Goal: Task Accomplishment & Management: Complete application form

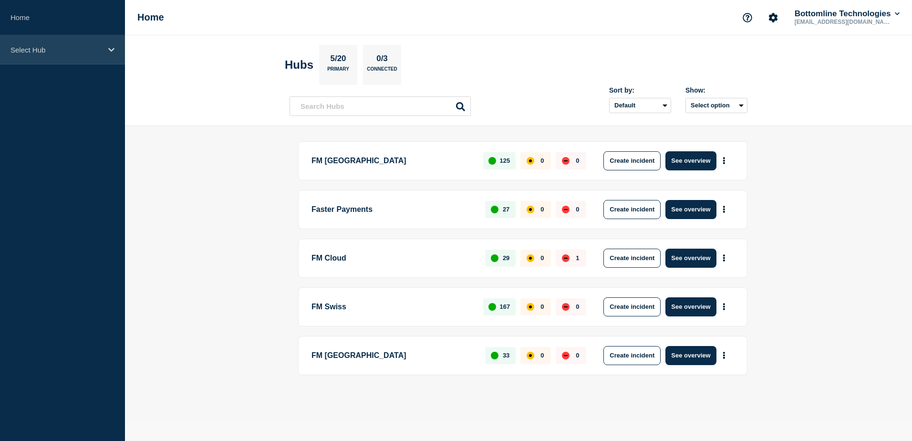
click at [66, 51] on p "Select Hub" at bounding box center [56, 50] width 92 height 8
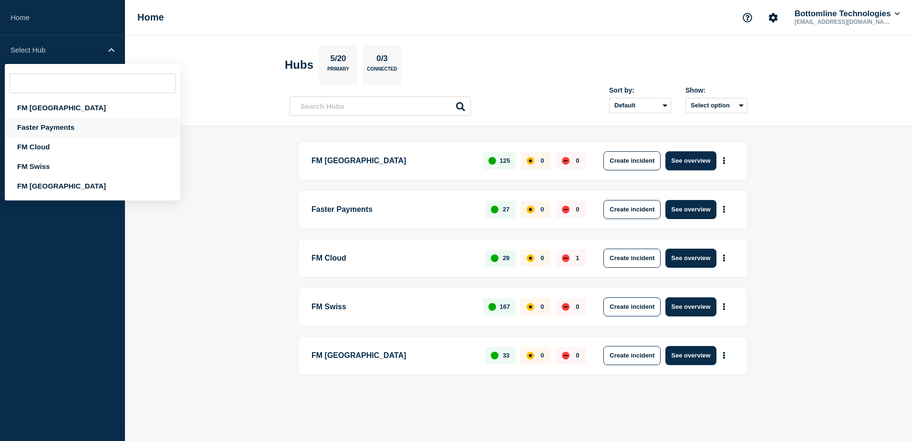
click at [48, 125] on div "Faster Payments" at bounding box center [92, 127] width 175 height 20
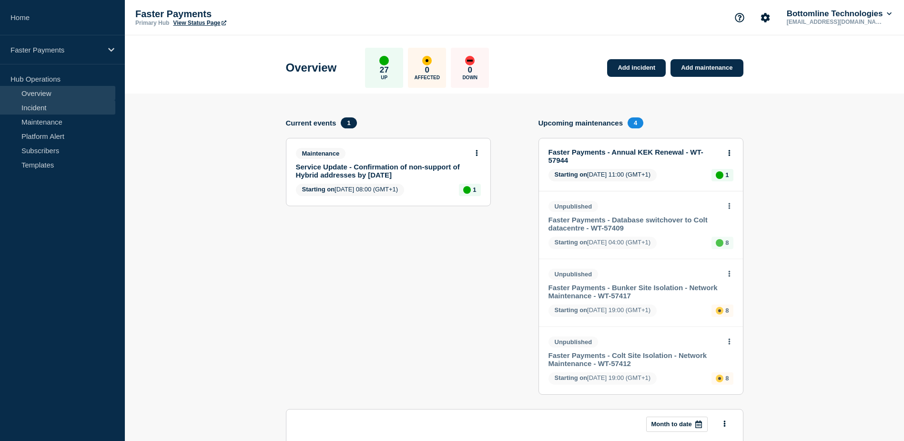
click at [50, 106] on link "Incident" at bounding box center [57, 107] width 115 height 14
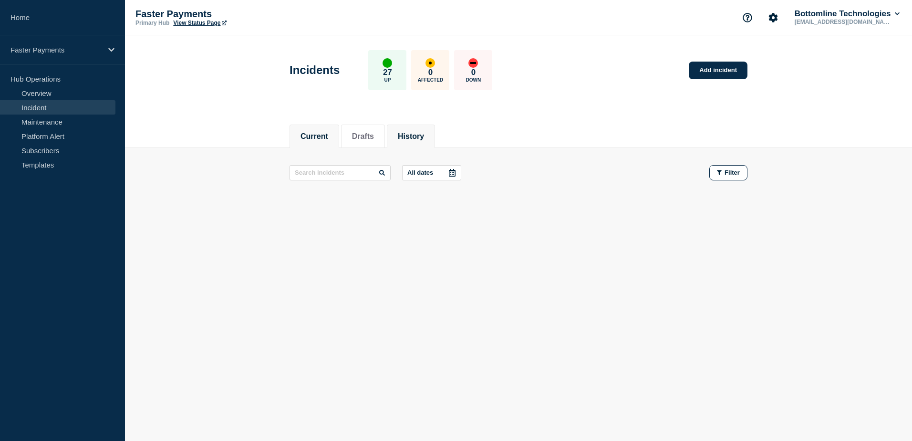
click at [424, 135] on button "History" at bounding box center [411, 136] width 26 height 9
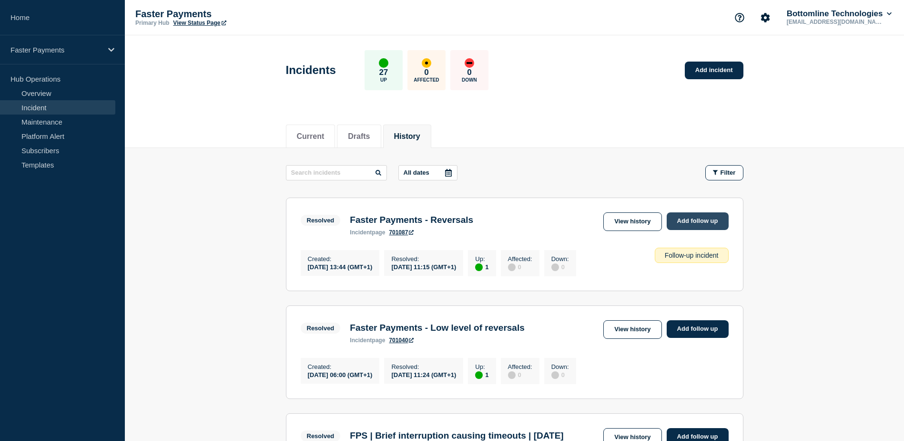
click at [712, 222] on link "Add follow up" at bounding box center [698, 221] width 62 height 18
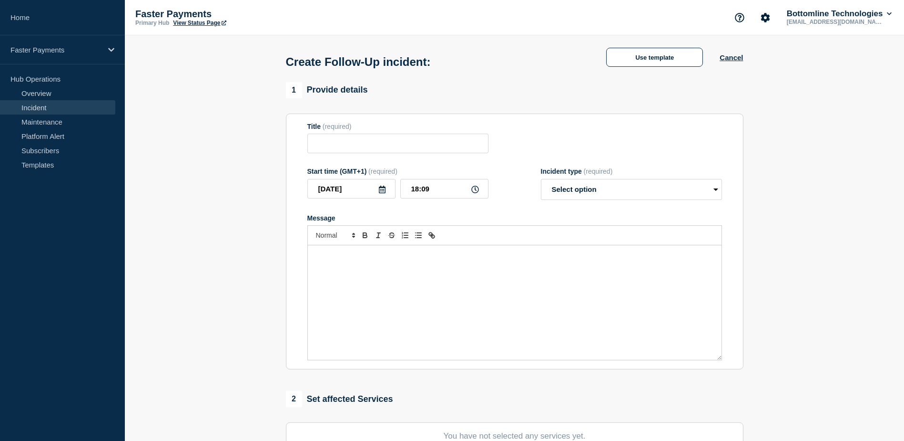
type input "Faster Payments - Reversals"
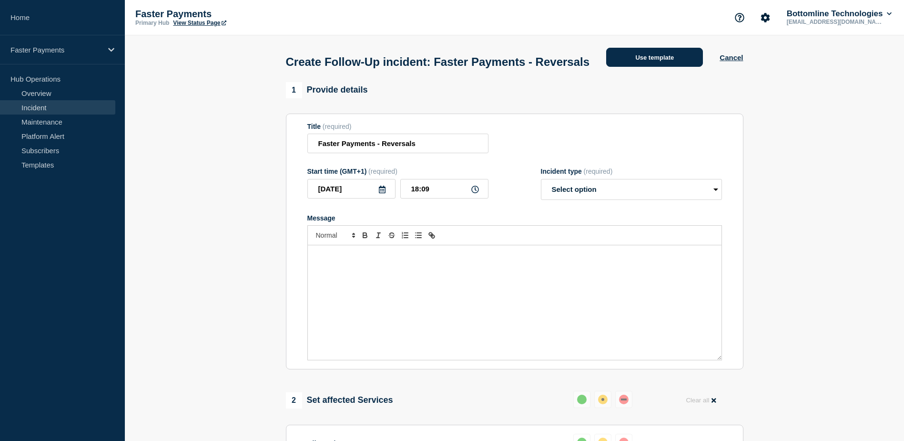
click at [645, 62] on button "Use template" at bounding box center [654, 57] width 97 height 19
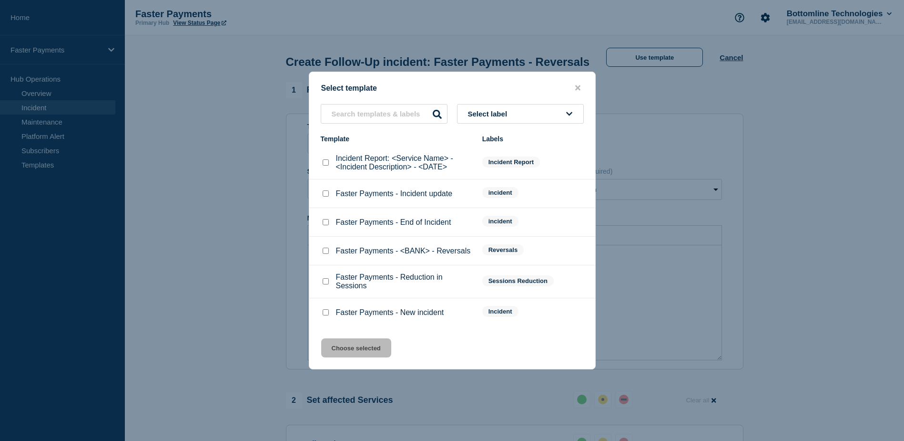
click at [326, 165] on input "Incident Report: <Service Name> - <Incident Description> - <DATE> checkbox" at bounding box center [326, 162] width 6 height 6
checkbox input "true"
click at [352, 349] on button "Choose selected" at bounding box center [356, 347] width 70 height 19
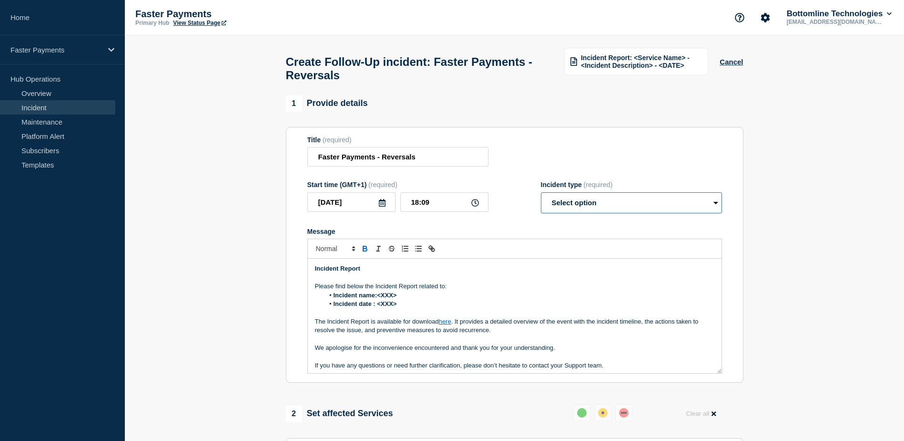
click at [569, 213] on select "Select option Investigating Identified Monitoring Resolved" at bounding box center [631, 202] width 181 height 21
select select "resolved"
click at [541, 196] on select "Select option Investigating Identified Monitoring Resolved" at bounding box center [631, 202] width 181 height 21
drag, startPoint x: 319, startPoint y: 164, endPoint x: 438, endPoint y: 160, distance: 118.8
click at [438, 160] on input "Faster Payments - Reversals" at bounding box center [398, 157] width 181 height 20
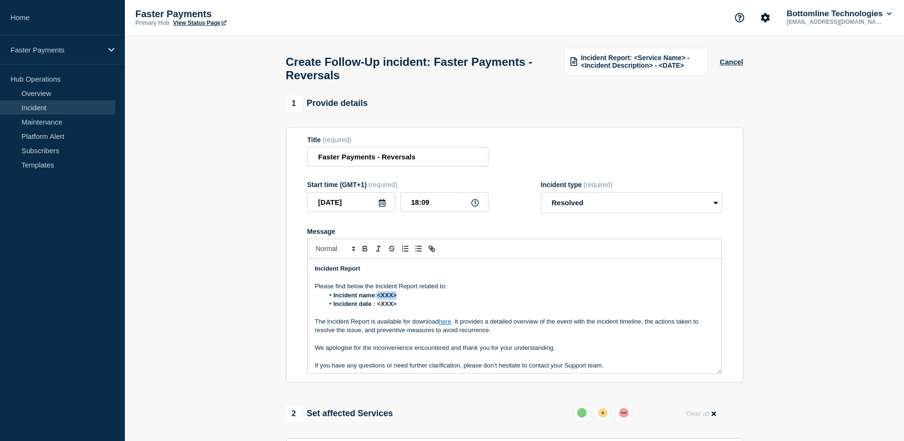
drag, startPoint x: 400, startPoint y: 300, endPoint x: 378, endPoint y: 302, distance: 22.0
click at [378, 299] on li "Incident name:<XXX>" at bounding box center [519, 295] width 390 height 9
drag, startPoint x: 398, startPoint y: 309, endPoint x: 379, endPoint y: 309, distance: 18.6
click at [379, 308] on li "Incident date : <XXX>" at bounding box center [519, 303] width 390 height 9
click at [423, 298] on strong "Incident name: Faster Payments - Reversals" at bounding box center [399, 294] width 130 height 7
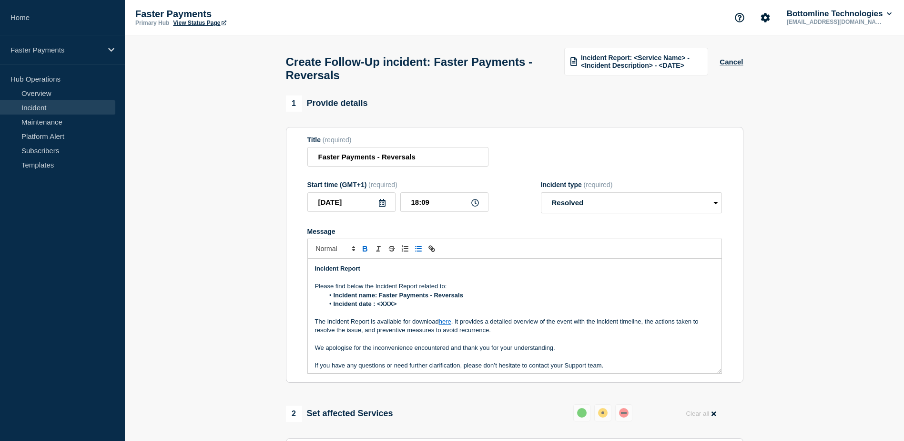
click at [386, 305] on strong "Incident date : <XXX>" at bounding box center [365, 303] width 63 height 7
click at [390, 307] on strong "Incident date : <XXX>" at bounding box center [365, 303] width 63 height 7
drag, startPoint x: 399, startPoint y: 308, endPoint x: 377, endPoint y: 310, distance: 22.0
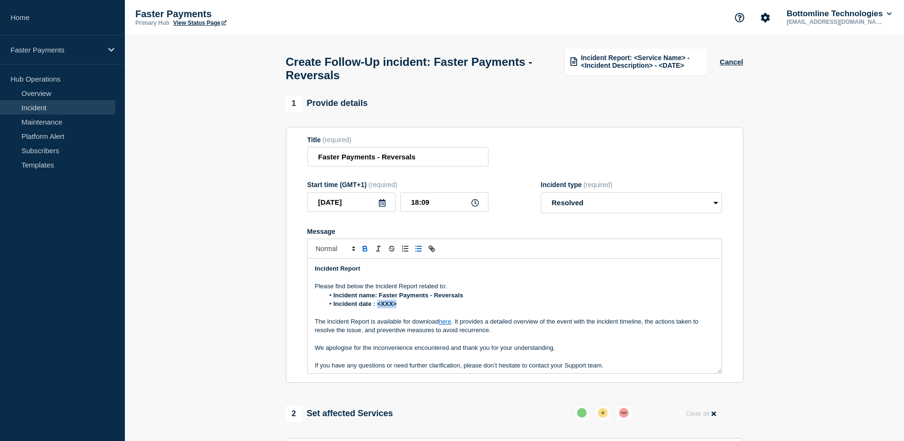
click at [377, 308] on li "Incident date : <XXX>" at bounding box center [519, 303] width 390 height 9
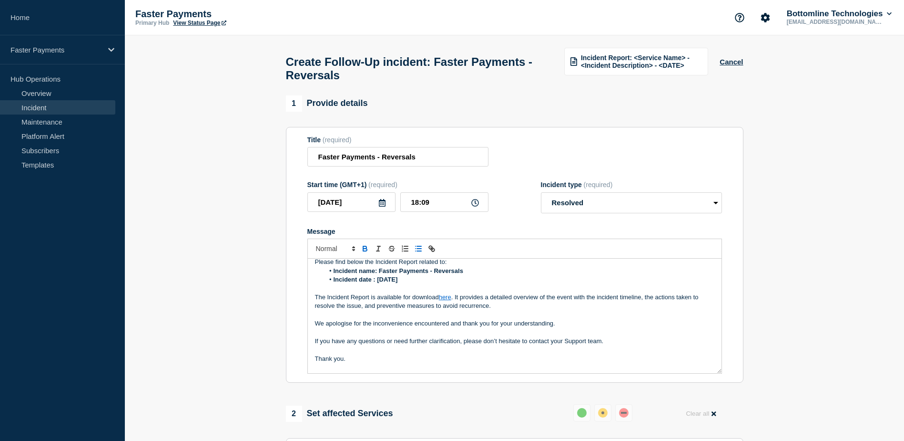
scroll to position [38, 0]
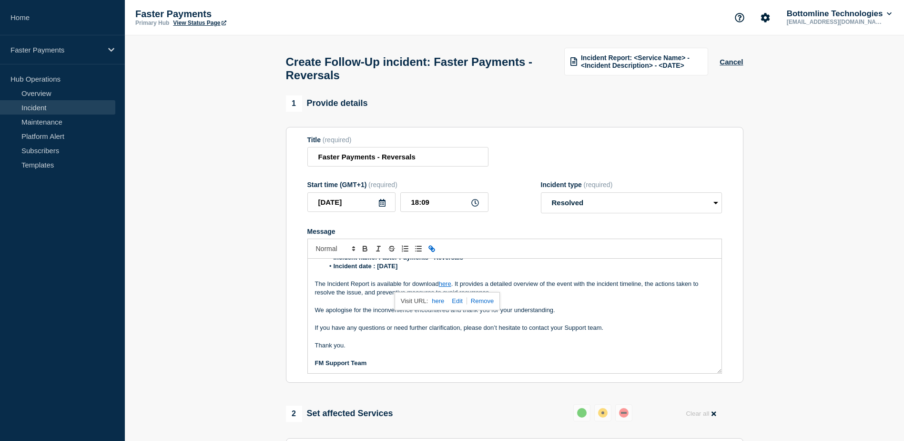
drag, startPoint x: 447, startPoint y: 286, endPoint x: 457, endPoint y: 306, distance: 21.7
click at [457, 304] on link at bounding box center [455, 300] width 22 height 7
paste input "Faster Payments - Reversals"
drag, startPoint x: 447, startPoint y: 307, endPoint x: 386, endPoint y: 310, distance: 61.1
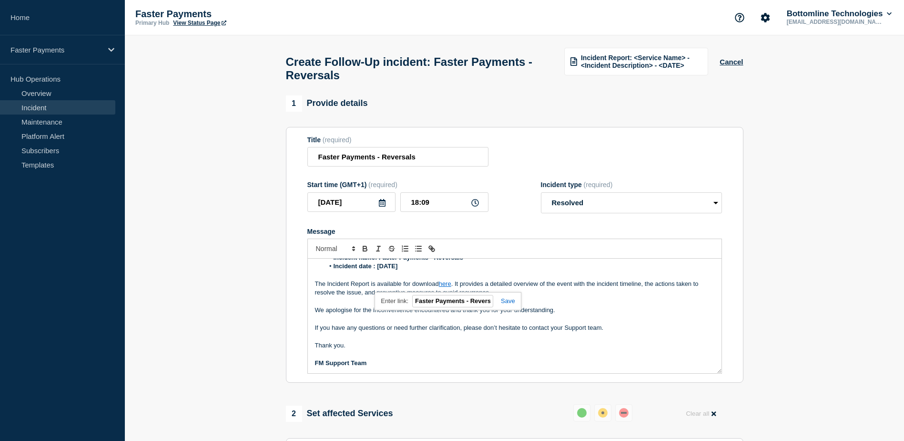
click at [386, 310] on div "here Faster Payments - Reversals" at bounding box center [448, 301] width 146 height 19
click at [441, 306] on input "Faster Payments - Reversals" at bounding box center [452, 301] width 81 height 12
paste input "[URL][DOMAIN_NAME]"
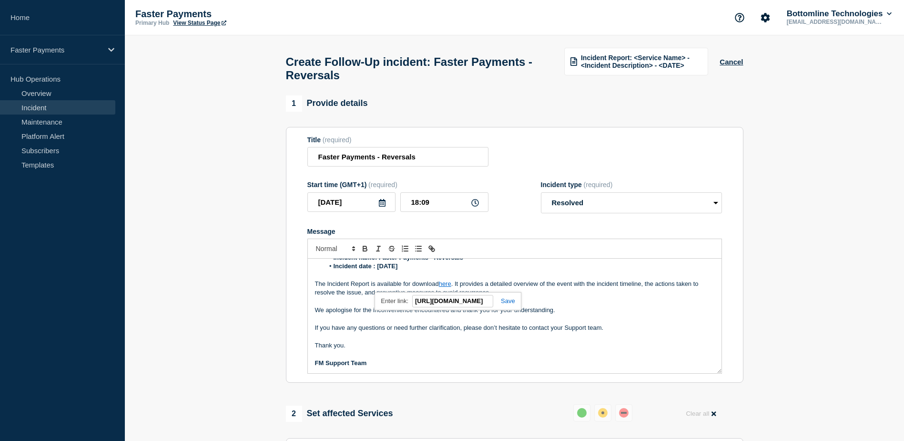
drag, startPoint x: 457, startPoint y: 307, endPoint x: 369, endPoint y: 312, distance: 88.9
click at [369, 312] on div "Incident Report Please find below the Incident Report related to: Incident name…" at bounding box center [515, 315] width 415 height 115
type input "[URL][DOMAIN_NAME]"
click at [509, 304] on link at bounding box center [504, 300] width 22 height 7
click at [450, 287] on link "here" at bounding box center [445, 283] width 12 height 7
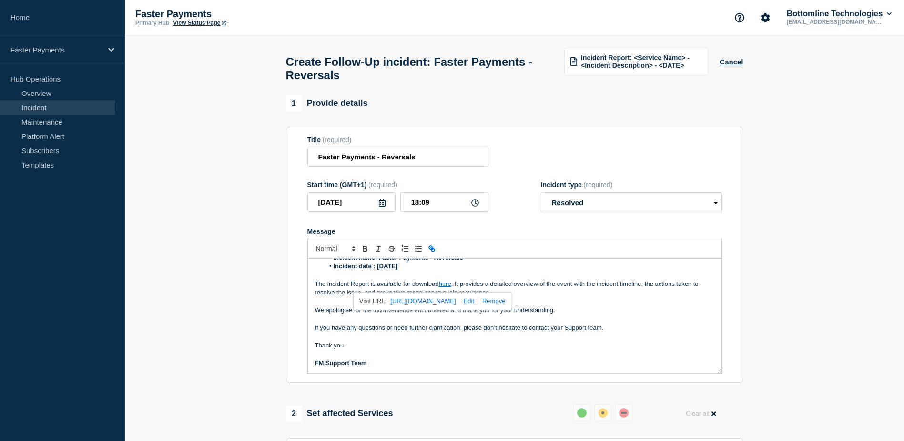
click at [448, 306] on link "[URL][DOMAIN_NAME]" at bounding box center [422, 301] width 65 height 12
click at [497, 341] on p "Message" at bounding box center [515, 336] width 400 height 9
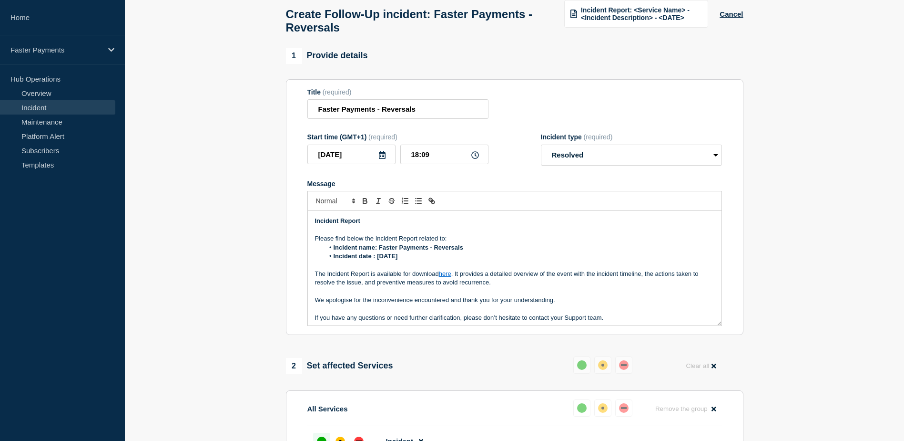
scroll to position [95, 0]
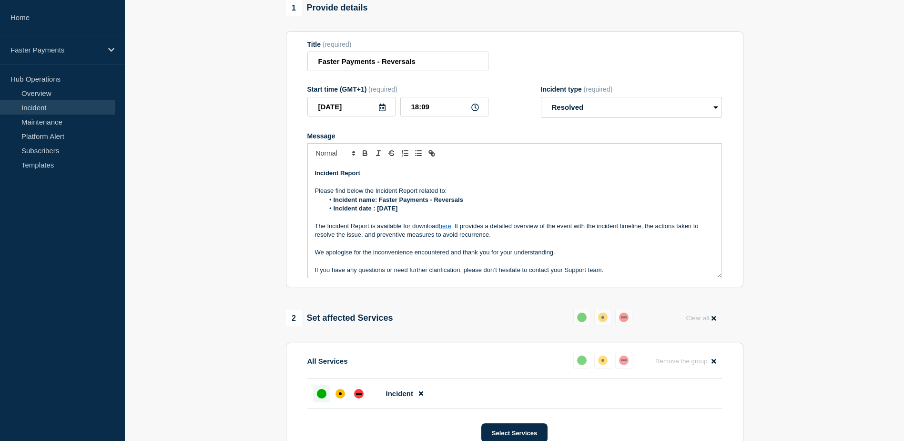
click at [388, 212] on strong "Incident date : [DATE]" at bounding box center [366, 208] width 64 height 7
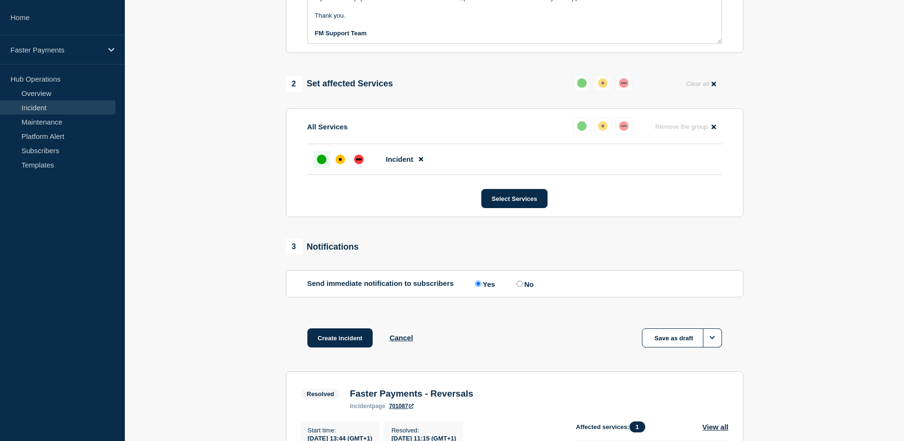
scroll to position [334, 0]
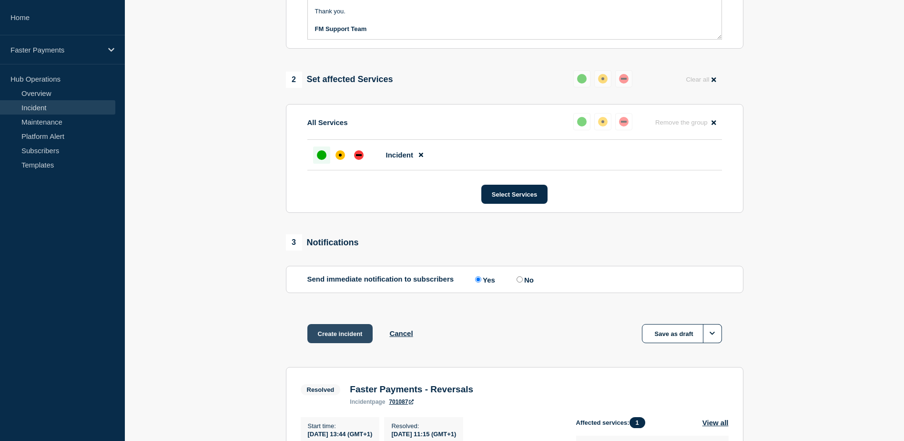
click at [337, 339] on button "Create incident" at bounding box center [341, 333] width 66 height 19
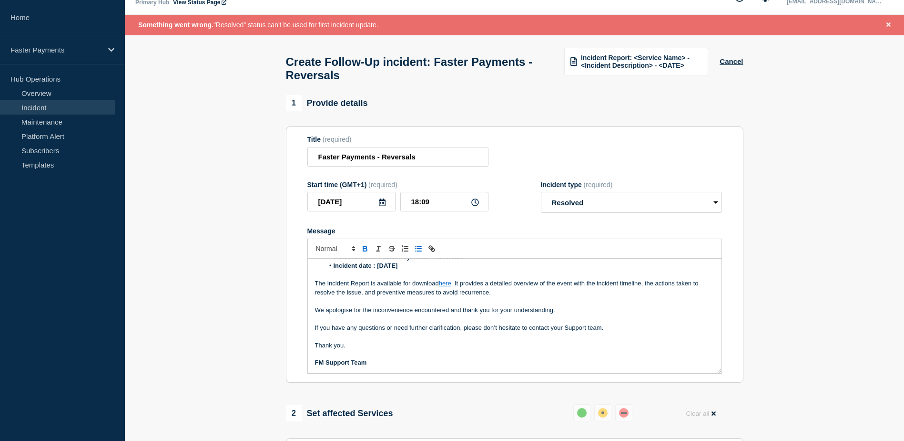
scroll to position [0, 0]
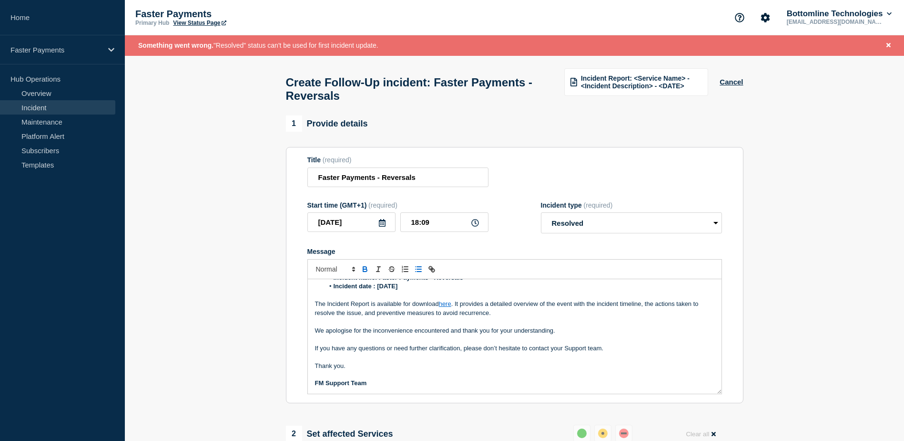
click at [570, 223] on select "Select option Investigating Identified Monitoring Resolved" at bounding box center [631, 222] width 181 height 21
click at [735, 85] on button "Cancel" at bounding box center [731, 82] width 23 height 8
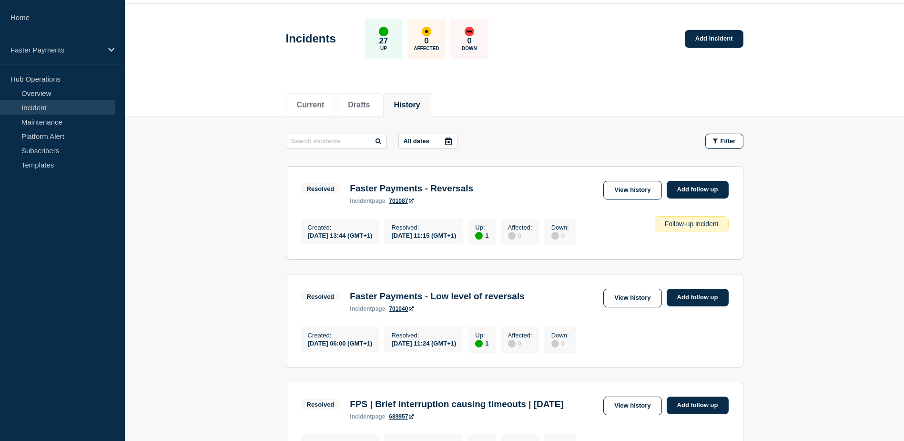
scroll to position [48, 0]
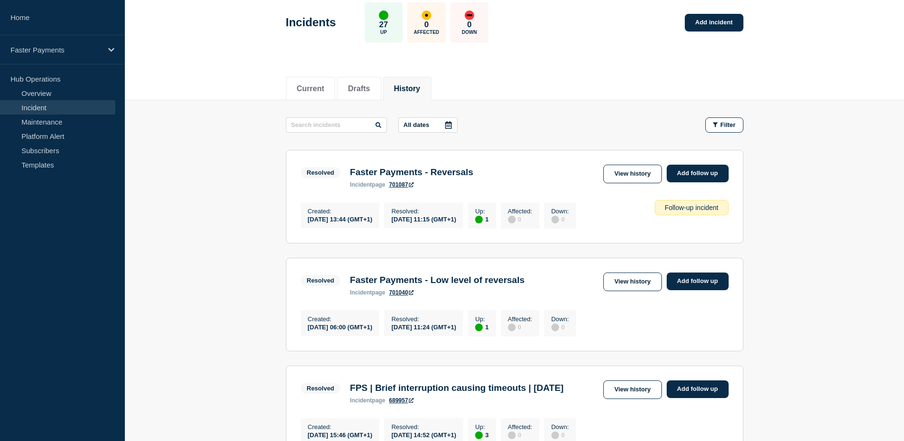
click at [540, 188] on div "Resolved Faster Payments - Reversals incident page 701087 View history Add foll…" at bounding box center [515, 175] width 428 height 23
click at [681, 213] on div "Follow-up incident" at bounding box center [692, 207] width 74 height 15
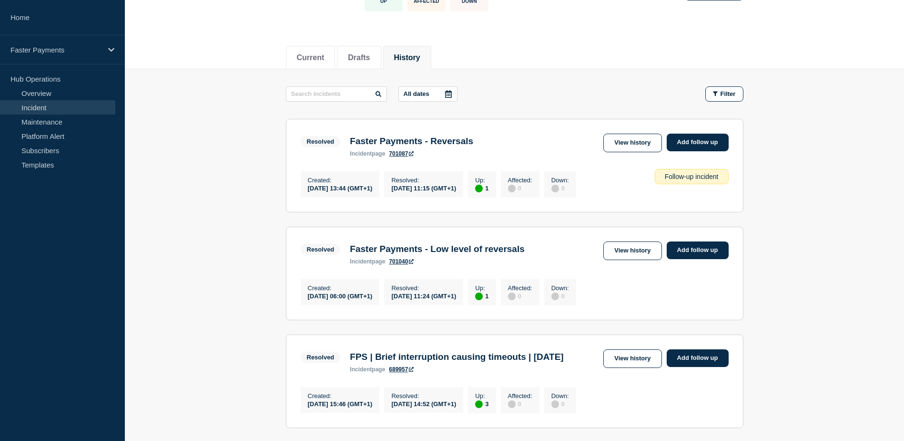
scroll to position [95, 0]
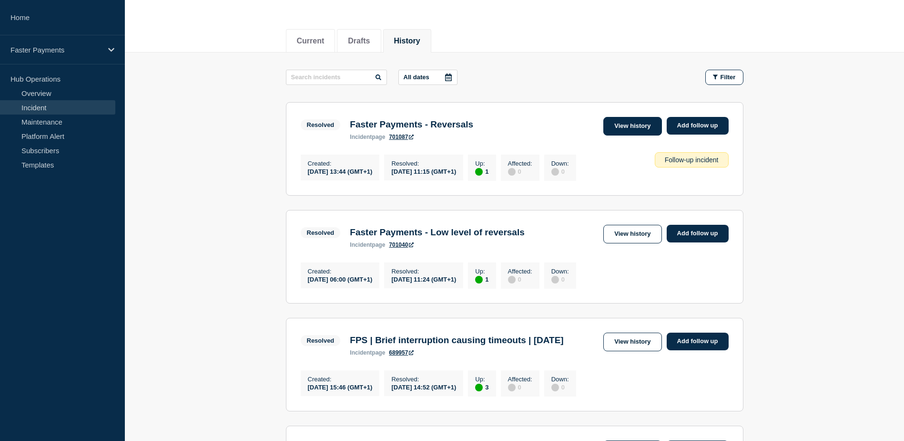
click at [625, 125] on link "View history" at bounding box center [633, 126] width 58 height 19
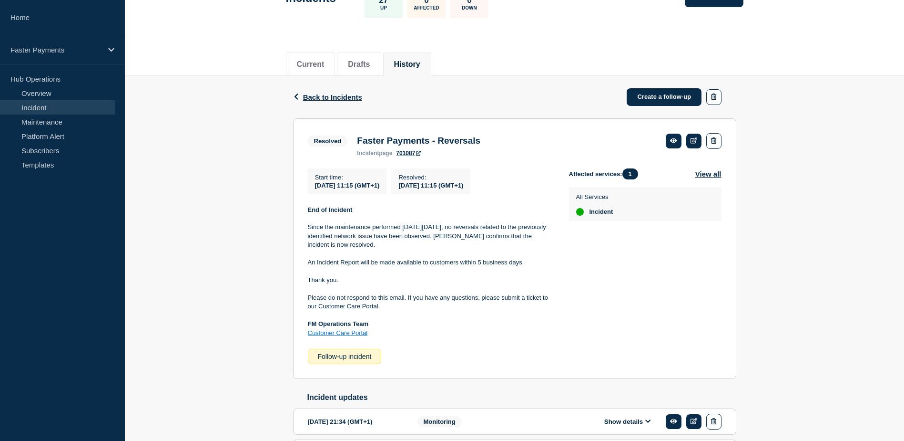
scroll to position [95, 0]
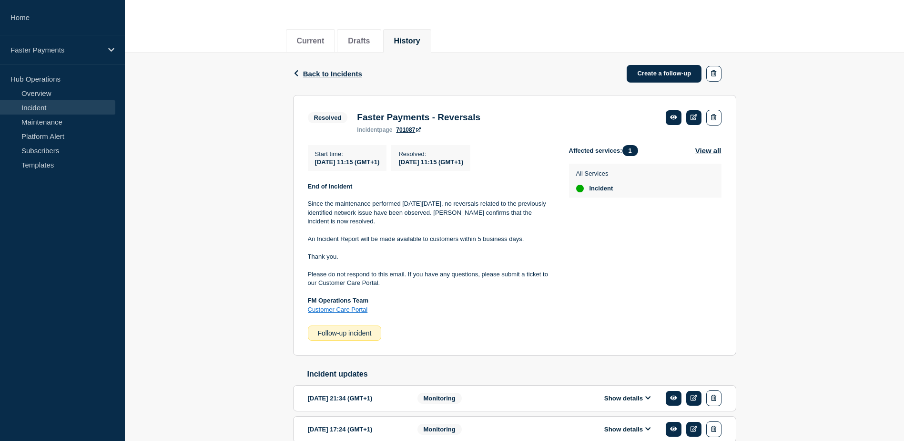
click at [351, 338] on div "Follow-up incident" at bounding box center [345, 332] width 74 height 15
click at [329, 74] on span "Back to Incidents" at bounding box center [332, 74] width 59 height 8
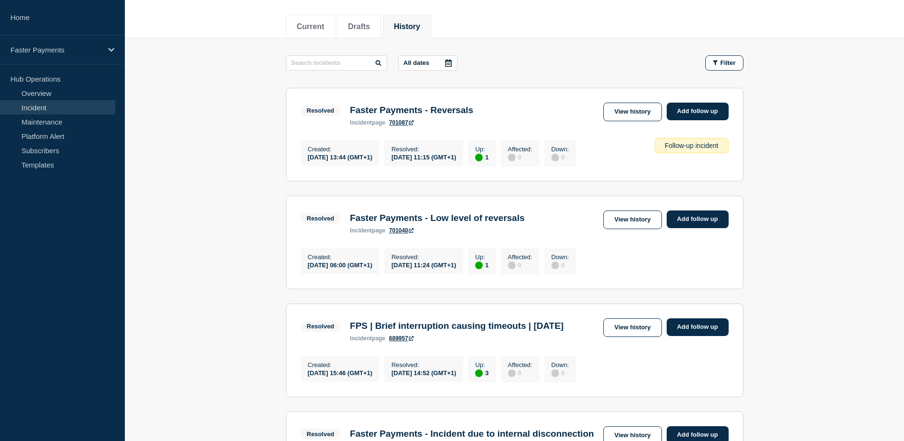
scroll to position [95, 0]
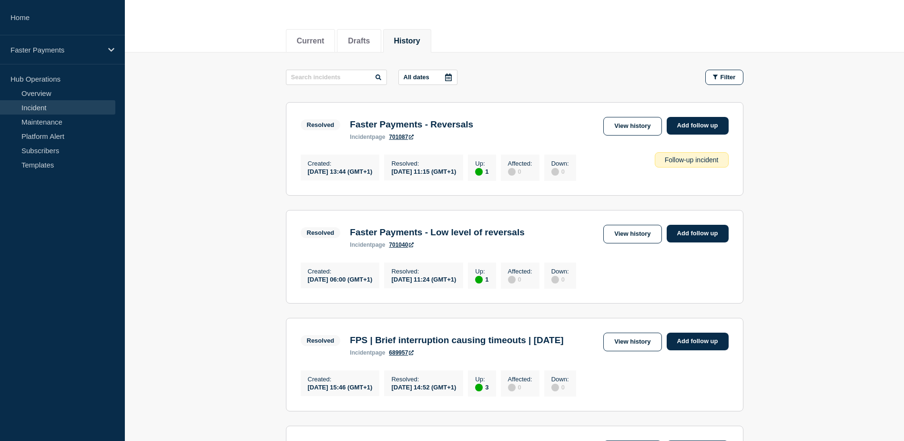
click at [686, 165] on div "Follow-up incident" at bounding box center [692, 159] width 74 height 15
click at [648, 232] on link "View history" at bounding box center [633, 234] width 58 height 19
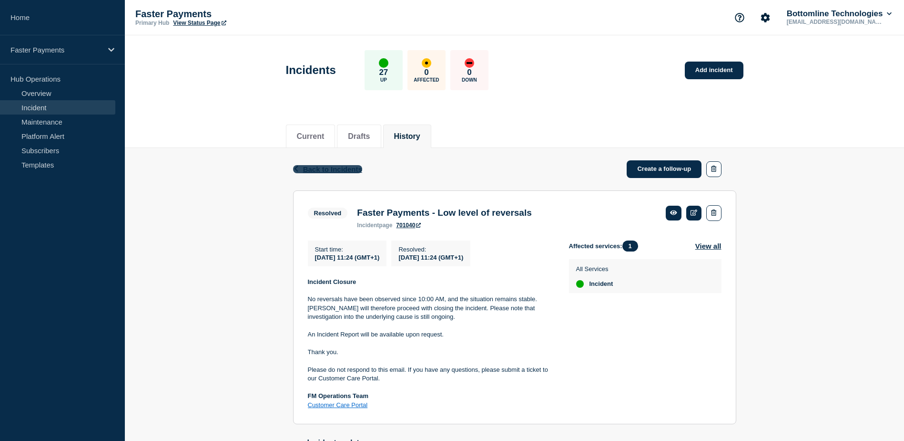
click at [324, 166] on span "Back to Incidents" at bounding box center [332, 169] width 59 height 8
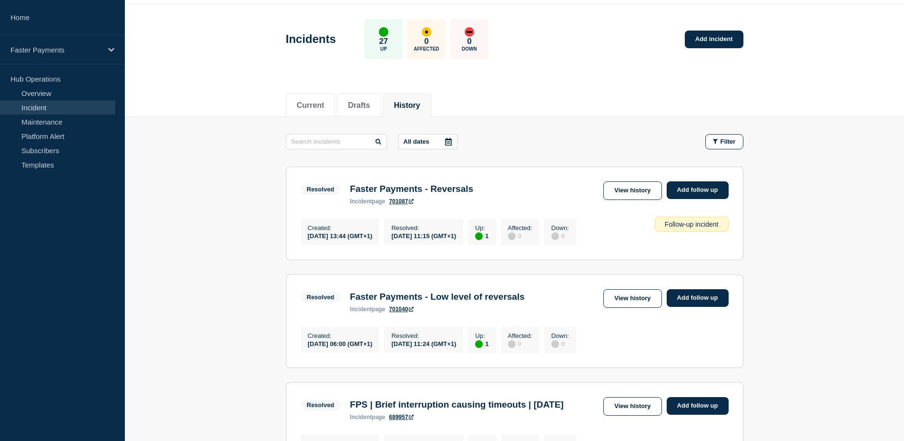
scroll to position [48, 0]
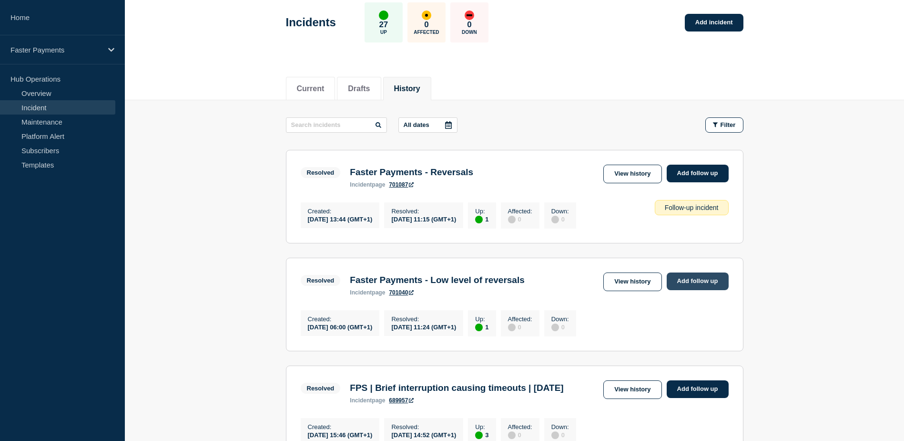
click at [696, 286] on link "Add follow up" at bounding box center [698, 281] width 62 height 18
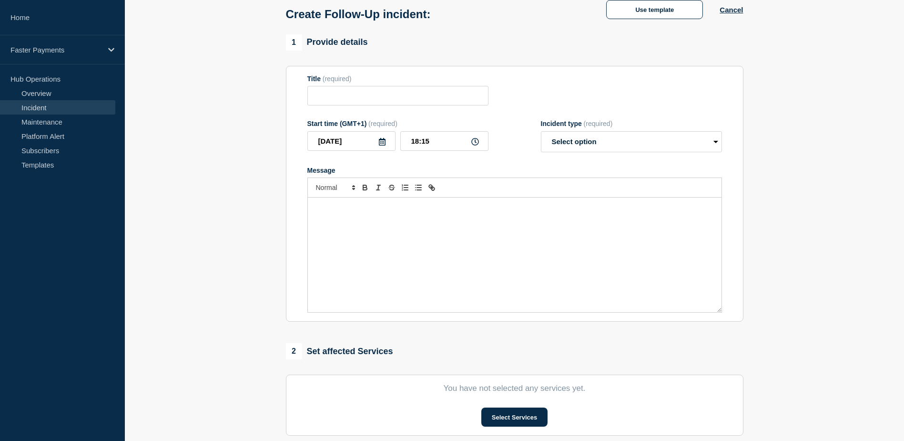
type input "Faster Payments - Low level of reversals"
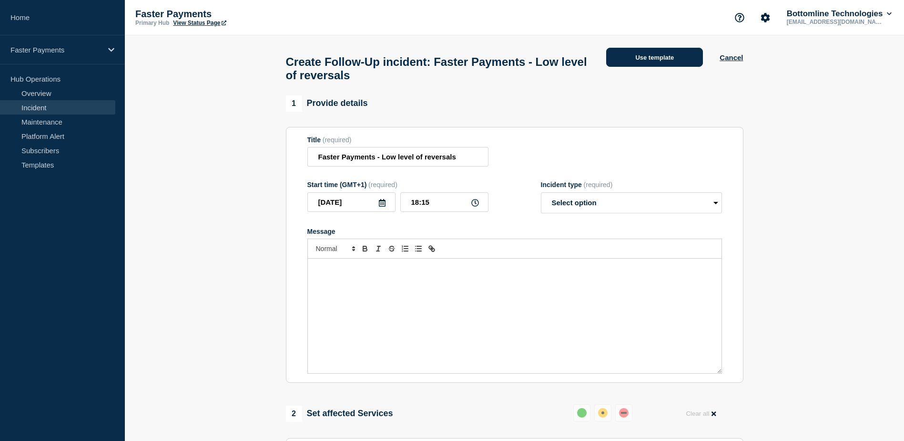
click at [650, 58] on button "Use template" at bounding box center [654, 57] width 97 height 19
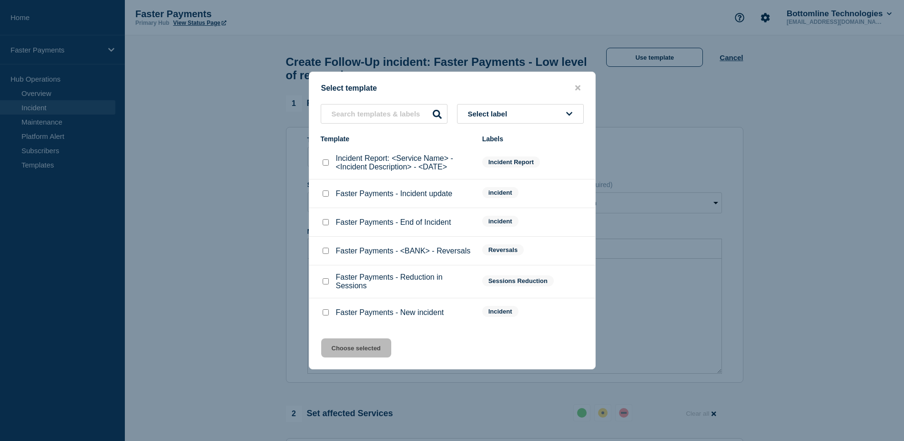
click at [326, 163] on input "Incident Report: <Service Name> - <Incident Description> - <DATE> checkbox" at bounding box center [326, 162] width 6 height 6
checkbox input "true"
click at [355, 351] on button "Choose selected" at bounding box center [356, 347] width 70 height 19
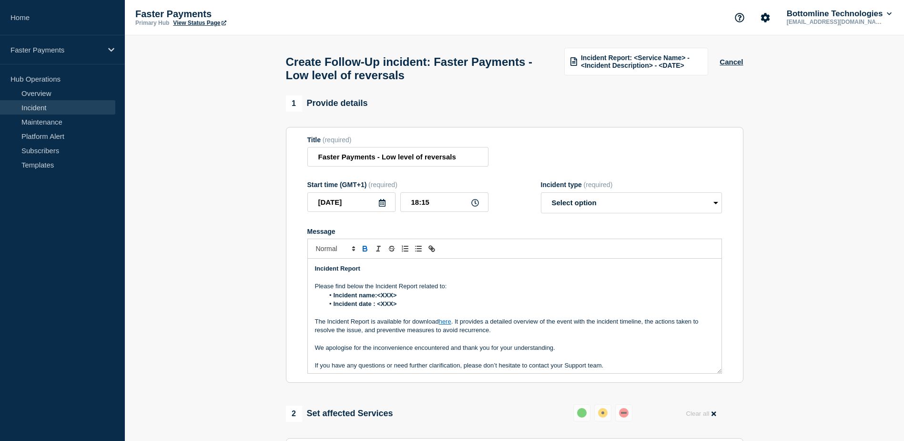
scroll to position [38, 0]
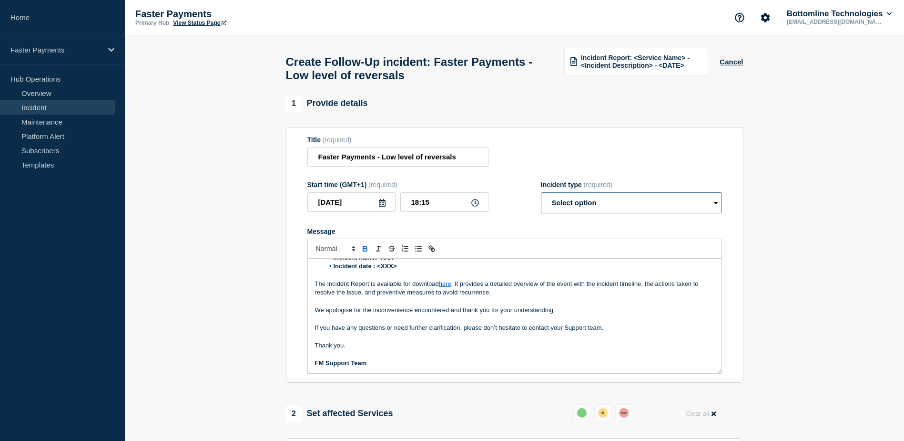
click at [580, 209] on select "Select option Investigating Identified Monitoring Resolved" at bounding box center [631, 202] width 181 height 21
select select "resolved"
click at [541, 196] on select "Select option Investigating Identified Monitoring Resolved" at bounding box center [631, 202] width 181 height 21
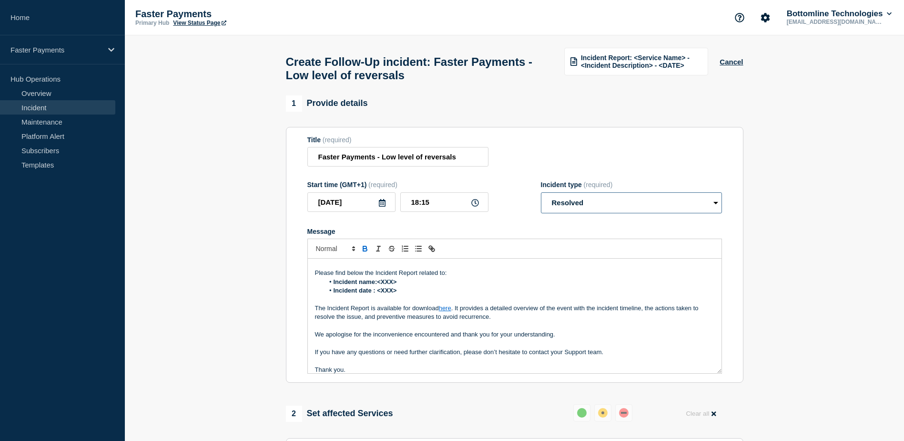
scroll to position [0, 0]
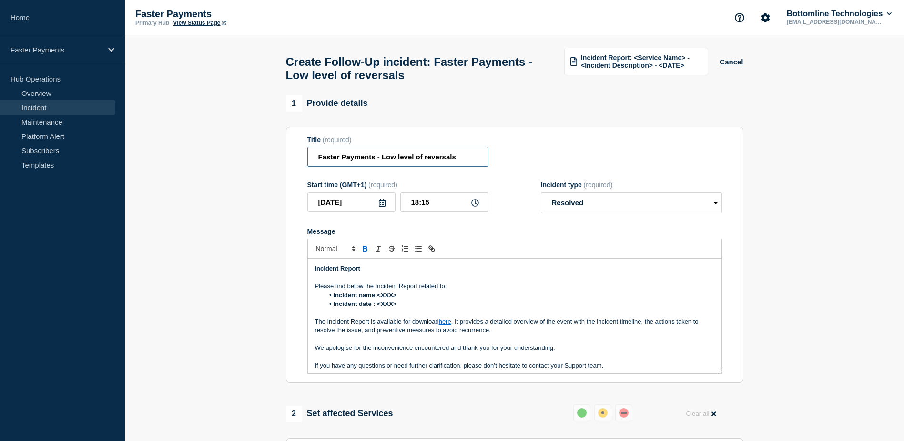
click at [380, 161] on input "Faster Payments - Low level of reversals" at bounding box center [398, 157] width 181 height 20
drag, startPoint x: 376, startPoint y: 162, endPoint x: 424, endPoint y: 167, distance: 48.0
click at [424, 166] on input "Faster Payments - Low level of reversals" at bounding box center [398, 157] width 181 height 20
drag, startPoint x: 416, startPoint y: 164, endPoint x: 287, endPoint y: 167, distance: 128.7
click at [287, 167] on section "Title (required) Faster Payments reversals Start time (GMT+1) (required) [DATE]…" at bounding box center [515, 255] width 458 height 256
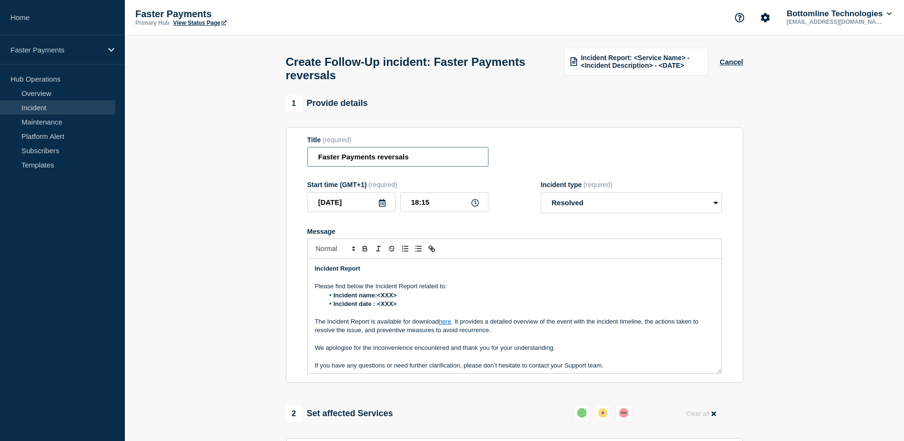
type input "Faster Payments reversals"
drag, startPoint x: 397, startPoint y: 301, endPoint x: 379, endPoint y: 299, distance: 17.7
click at [379, 298] on strong "Incident name:<XXX>" at bounding box center [365, 294] width 63 height 7
drag, startPoint x: 397, startPoint y: 309, endPoint x: 379, endPoint y: 308, distance: 18.1
click at [379, 307] on strong "Incident date : <XXX>" at bounding box center [365, 303] width 63 height 7
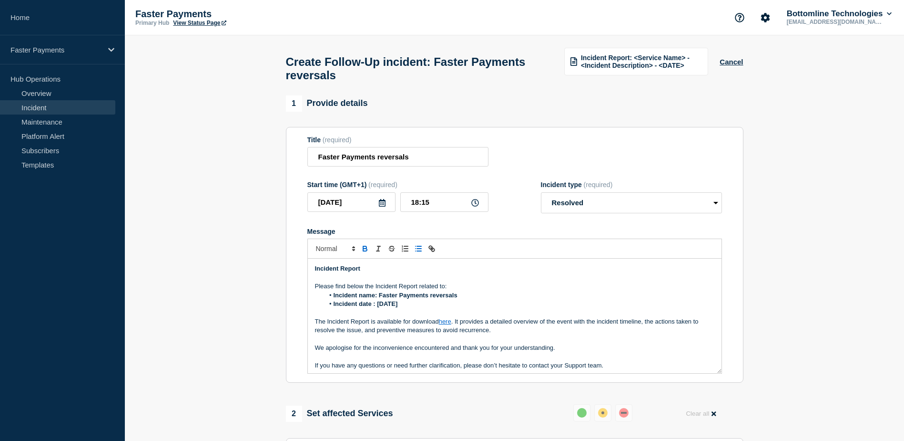
click at [448, 325] on link "here" at bounding box center [445, 321] width 12 height 7
click at [455, 342] on link at bounding box center [455, 338] width 22 height 7
paste input "Faster Payments reversals"
click at [493, 299] on li "Incident name: Faster Payments reversals" at bounding box center [519, 295] width 390 height 9
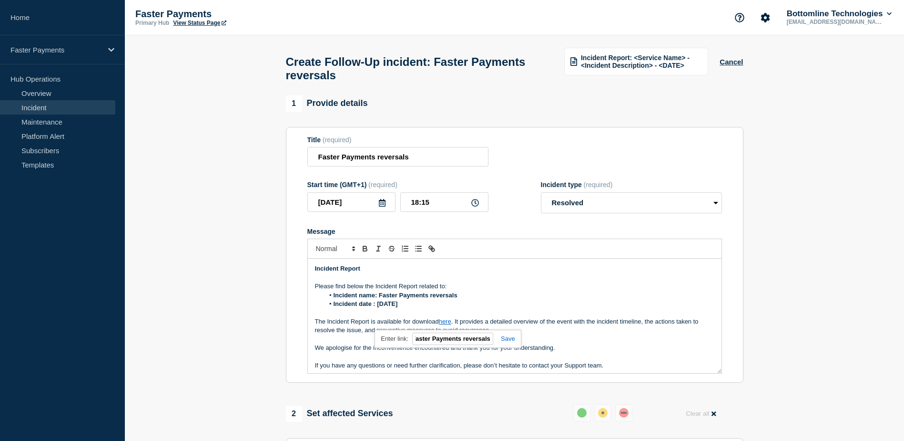
scroll to position [0, 0]
click at [450, 325] on link "here" at bounding box center [445, 321] width 12 height 7
click at [457, 342] on link at bounding box center [455, 338] width 22 height 7
paste input "ttps://[DOMAIN_NAME][URL]"
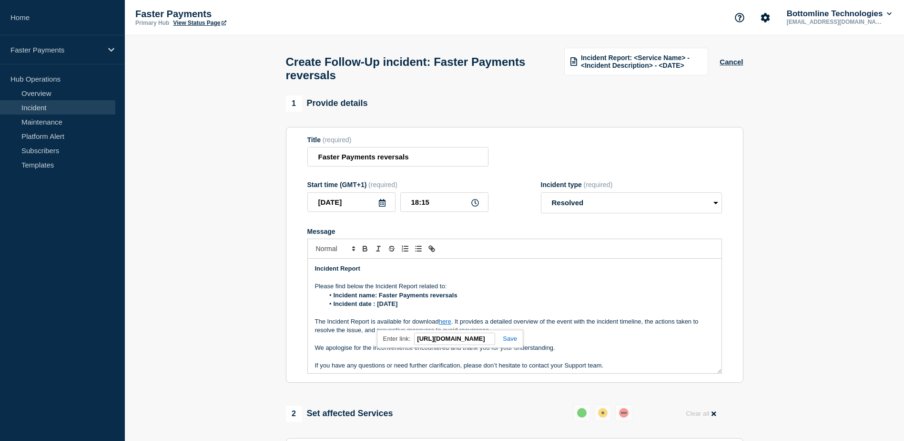
type input "[URL][DOMAIN_NAME]"
click at [509, 342] on link at bounding box center [506, 338] width 22 height 7
click at [449, 325] on link "here" at bounding box center [445, 321] width 12 height 7
click at [436, 344] on link "[URL][DOMAIN_NAME]" at bounding box center [422, 338] width 65 height 12
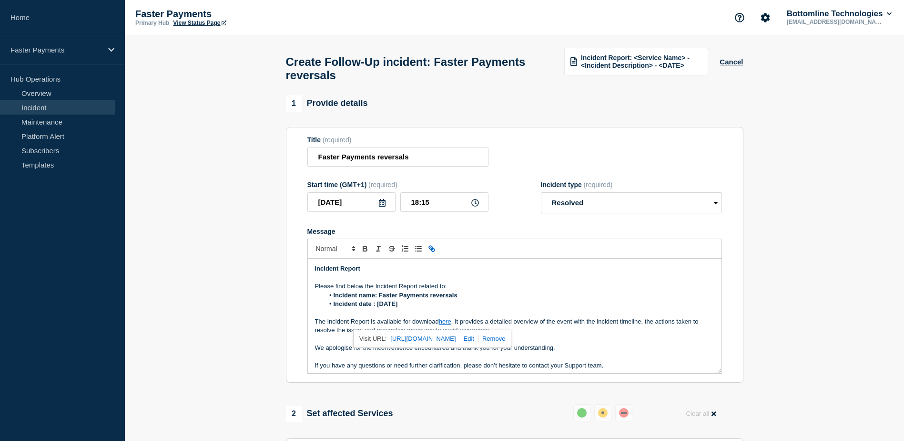
click at [629, 349] on p "We apologise for the inconvenience encountered and thank you for your understan…" at bounding box center [515, 347] width 400 height 9
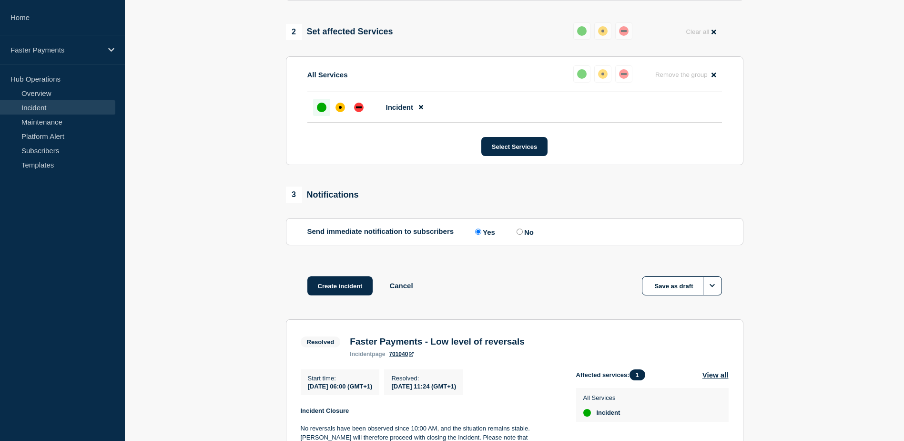
scroll to position [429, 0]
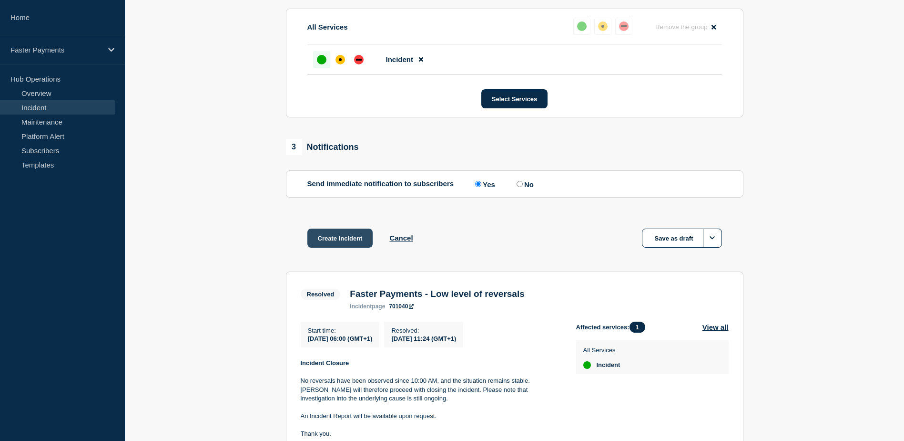
click at [334, 245] on button "Create incident" at bounding box center [341, 237] width 66 height 19
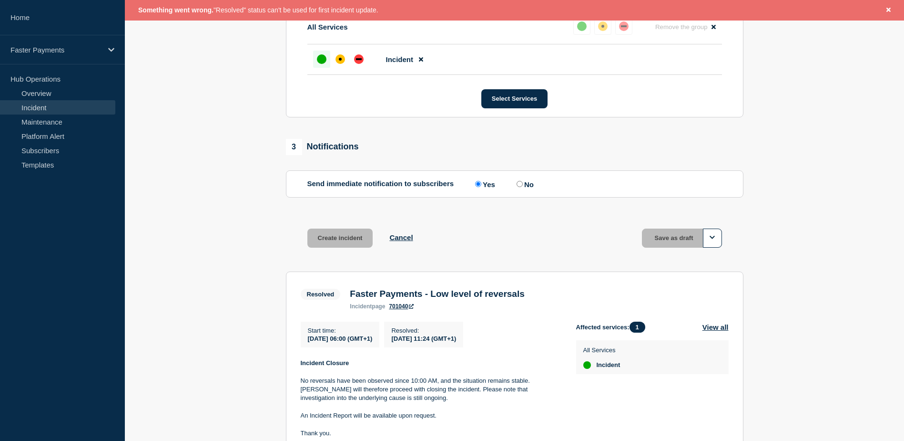
scroll to position [0, 0]
